Goal: Task Accomplishment & Management: Manage account settings

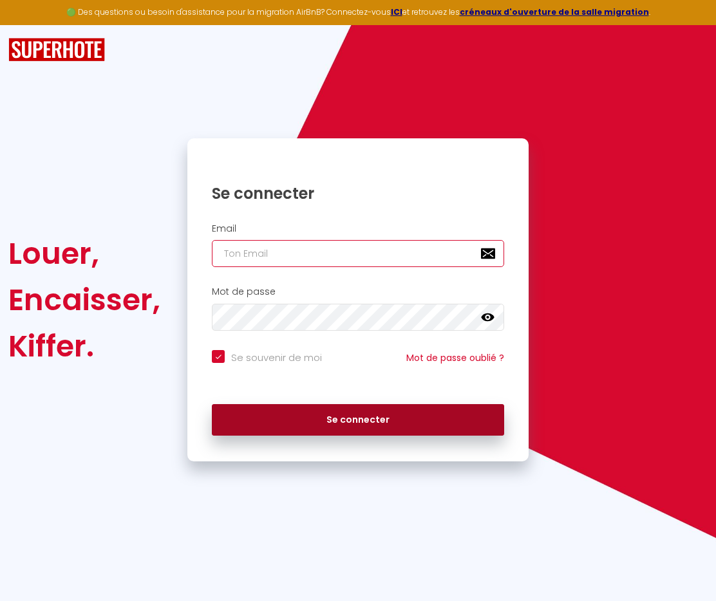
type input "[EMAIL_ADDRESS][DOMAIN_NAME]"
click at [243, 423] on button "Se connecter" at bounding box center [358, 420] width 292 height 32
checkbox input "true"
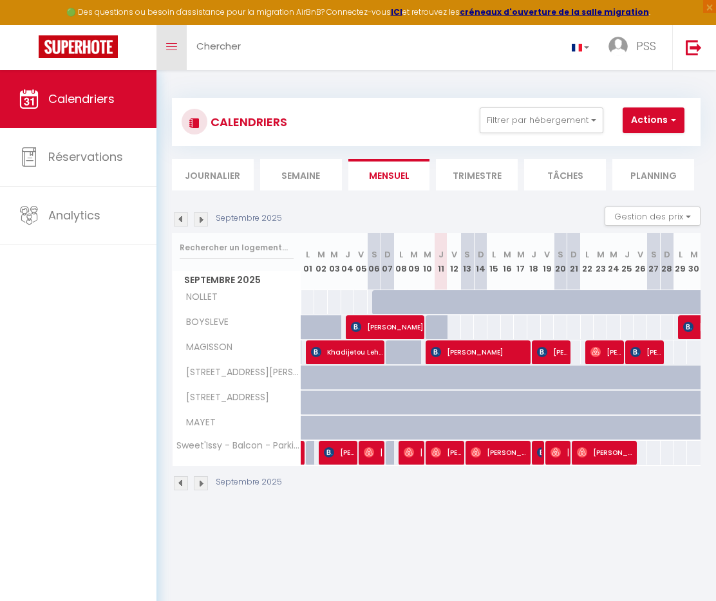
click at [172, 40] on link "Toggle menubar" at bounding box center [171, 47] width 30 height 45
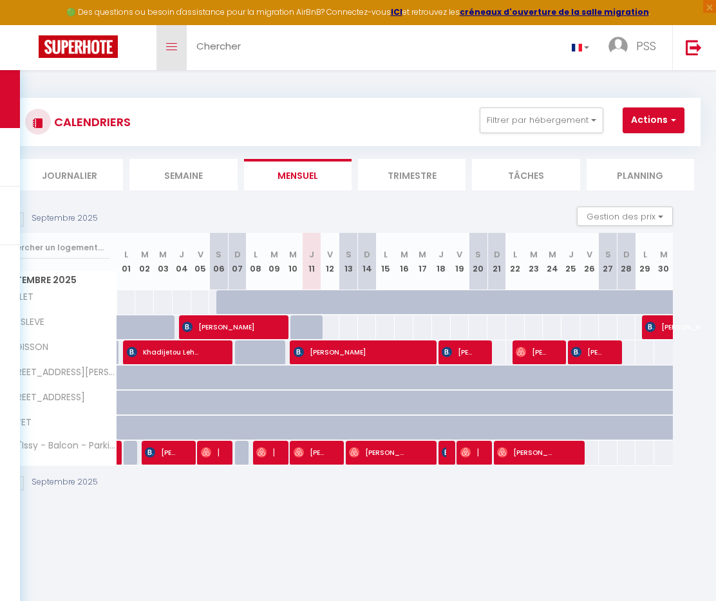
scroll to position [0, 17]
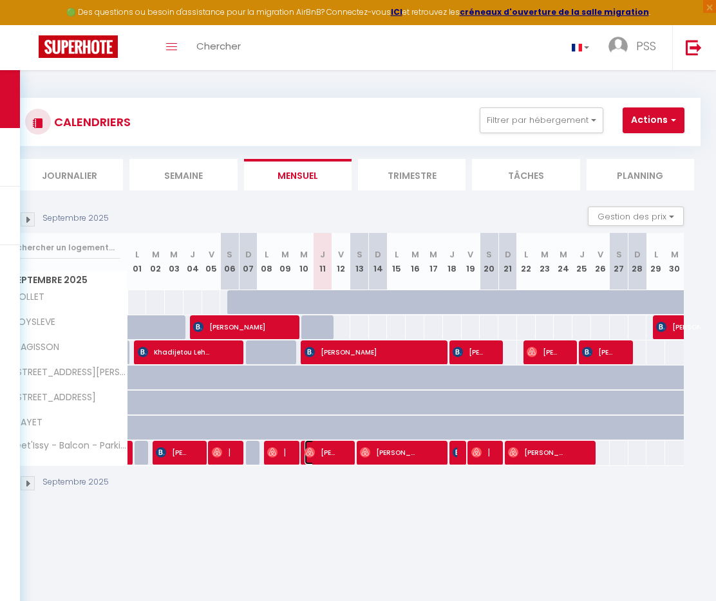
click at [329, 458] on span "[PERSON_NAME]" at bounding box center [321, 452] width 32 height 24
select select "OK"
select select "1"
select select "0"
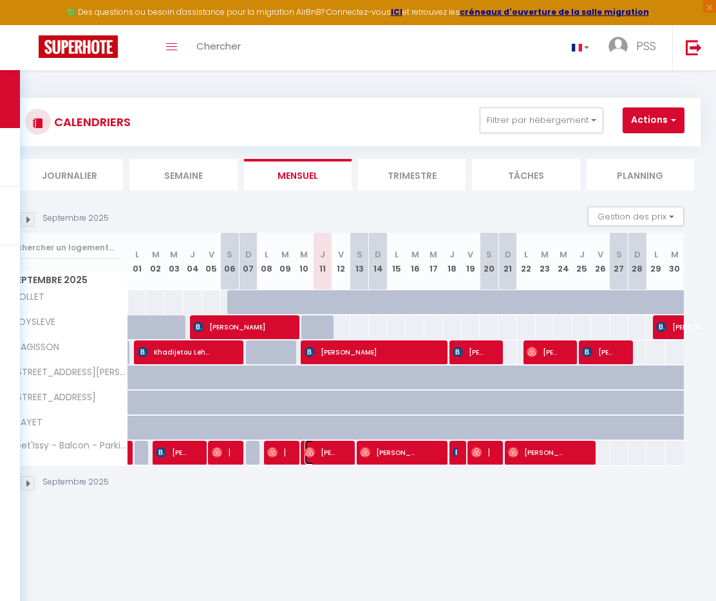
select select "1"
select select
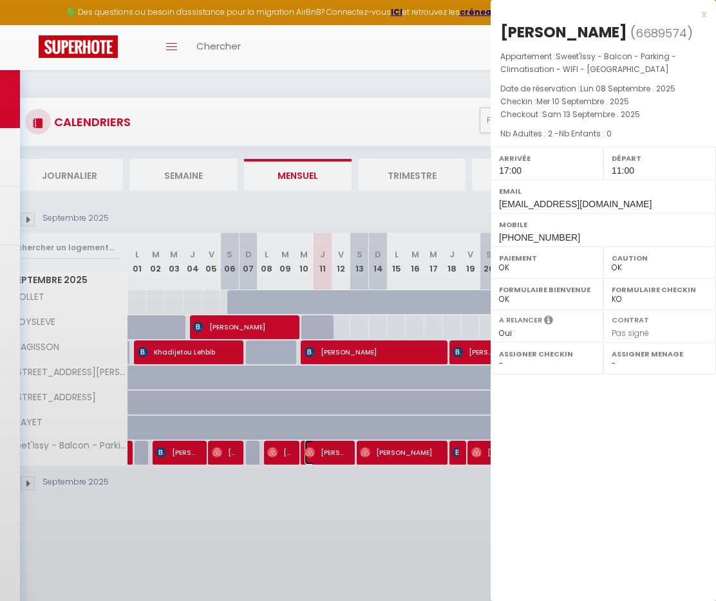
select select "6408"
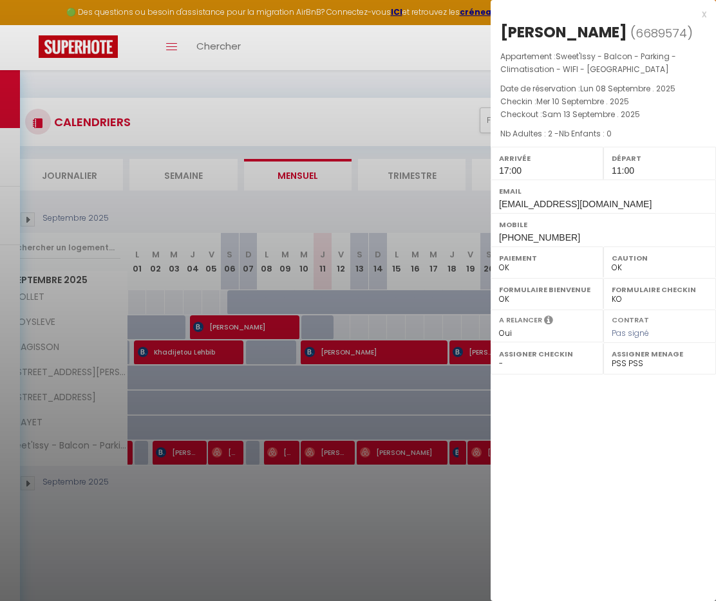
click at [708, 8] on div "x [PERSON_NAME] ( 6689574 ) Appartement : Sweet'Issy - Balcon - Parking - Clima…" at bounding box center [603, 126] width 225 height 253
click at [704, 11] on div "x" at bounding box center [599, 13] width 216 height 15
